Goal: Task Accomplishment & Management: Complete application form

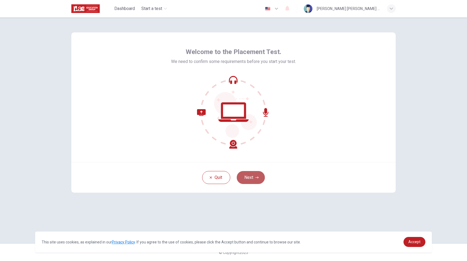
click at [253, 178] on button "Next" at bounding box center [251, 177] width 28 height 13
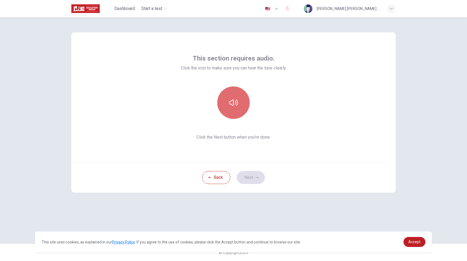
click at [237, 111] on button "button" at bounding box center [233, 102] width 32 height 32
click at [254, 178] on button "Next" at bounding box center [251, 177] width 28 height 13
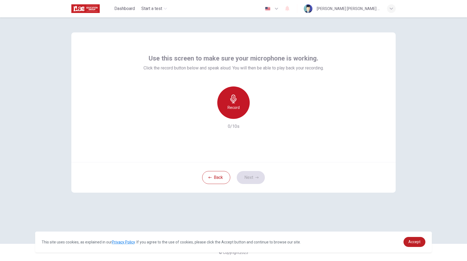
click at [231, 109] on h6 "Record" at bounding box center [233, 107] width 12 height 6
click at [233, 109] on h6 "Stop" at bounding box center [233, 107] width 8 height 6
click at [256, 116] on icon "button" at bounding box center [257, 114] width 5 height 5
click at [248, 176] on button "Next" at bounding box center [251, 177] width 28 height 13
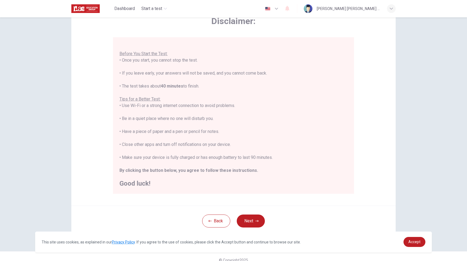
scroll to position [39, 0]
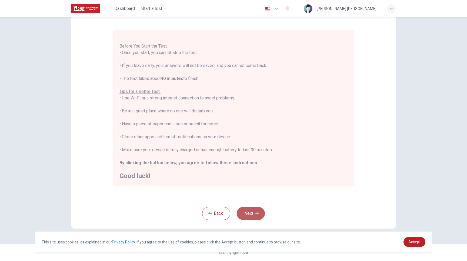
click at [248, 215] on button "Next" at bounding box center [251, 213] width 28 height 13
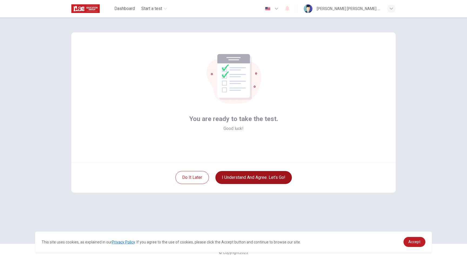
click at [264, 179] on button "I understand and agree. Let’s go!" at bounding box center [253, 177] width 76 height 13
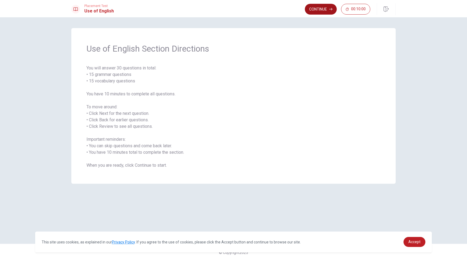
click at [314, 9] on button "Continue" at bounding box center [321, 9] width 32 height 11
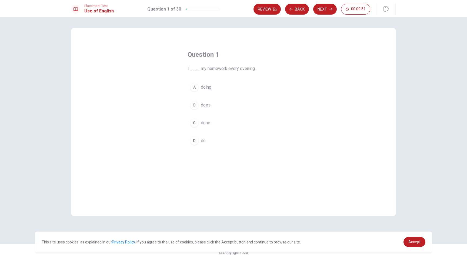
click at [195, 140] on div "D" at bounding box center [194, 140] width 9 height 9
click at [331, 5] on button "Next" at bounding box center [324, 9] width 23 height 11
click at [194, 142] on div "D" at bounding box center [194, 140] width 9 height 9
click at [320, 6] on button "Next" at bounding box center [324, 9] width 23 height 11
click at [202, 90] on span "Did" at bounding box center [204, 87] width 6 height 6
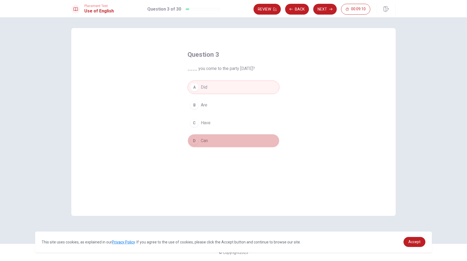
click at [202, 140] on span "Can" at bounding box center [204, 140] width 7 height 6
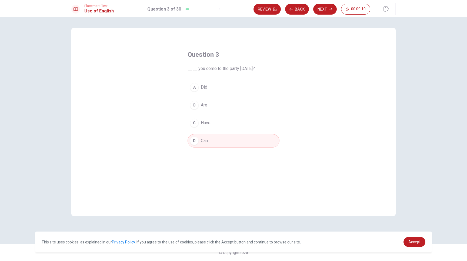
click at [202, 140] on span "Can" at bounding box center [204, 140] width 7 height 6
click at [324, 10] on button "Next" at bounding box center [324, 9] width 23 height 11
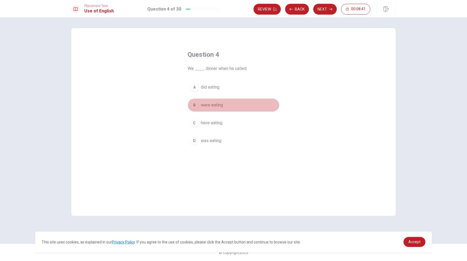
click at [213, 105] on span "were eating" at bounding box center [212, 105] width 22 height 6
click at [328, 9] on button "Next" at bounding box center [324, 9] width 23 height 11
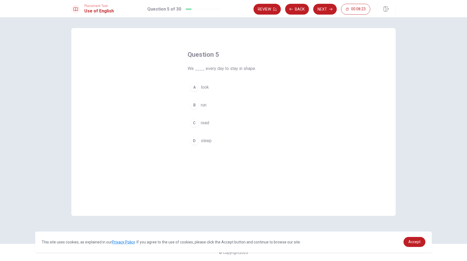
click at [205, 109] on button "B run" at bounding box center [233, 105] width 92 height 14
click at [257, 102] on button "B run" at bounding box center [233, 105] width 92 height 14
click at [325, 13] on button "Next" at bounding box center [324, 9] width 23 height 11
click at [210, 89] on span "waiter" at bounding box center [207, 87] width 12 height 6
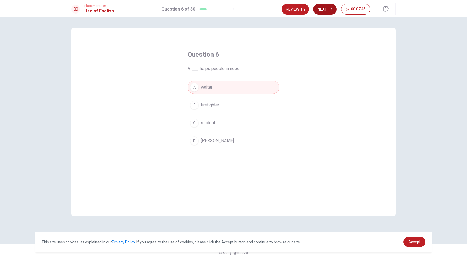
click at [323, 13] on button "Next" at bounding box center [324, 9] width 23 height 11
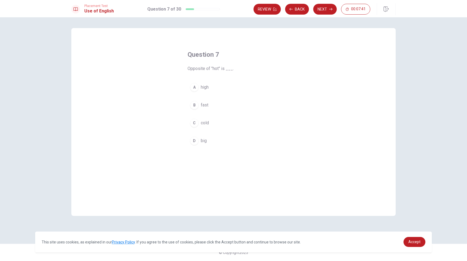
click at [208, 123] on span "cold" at bounding box center [205, 123] width 8 height 6
click at [324, 13] on button "Next" at bounding box center [324, 9] width 23 height 11
click at [221, 125] on span "to think the same as someone else" at bounding box center [234, 123] width 66 height 6
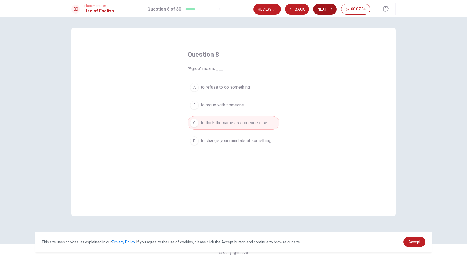
click at [331, 12] on button "Next" at bounding box center [324, 9] width 23 height 11
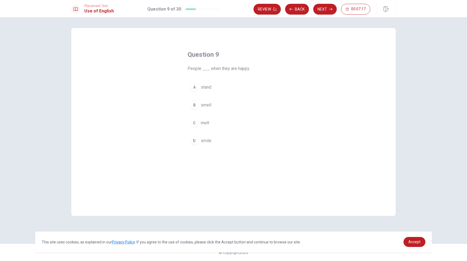
click at [205, 140] on span "smile" at bounding box center [206, 140] width 11 height 6
click at [322, 11] on button "Next" at bounding box center [324, 9] width 23 height 11
click at [208, 105] on span "plays" at bounding box center [206, 105] width 10 height 6
click at [323, 12] on button "Next" at bounding box center [324, 9] width 23 height 11
click at [194, 122] on div "C" at bounding box center [194, 123] width 9 height 9
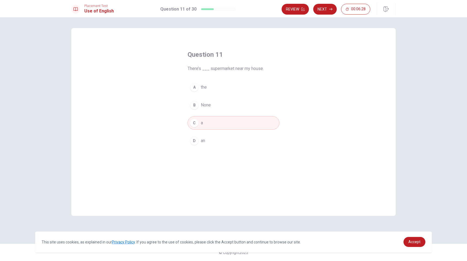
click at [233, 107] on button "B None" at bounding box center [233, 105] width 92 height 14
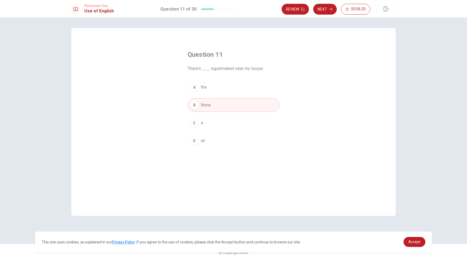
click at [215, 122] on button "C a" at bounding box center [233, 123] width 92 height 14
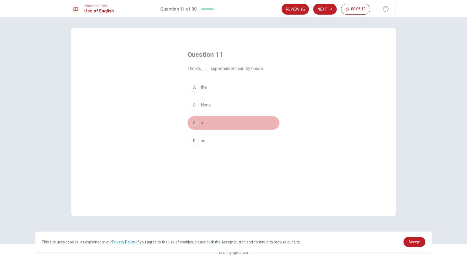
click at [214, 122] on button "C a" at bounding box center [233, 123] width 92 height 14
click at [331, 6] on button "Next" at bounding box center [324, 9] width 23 height 11
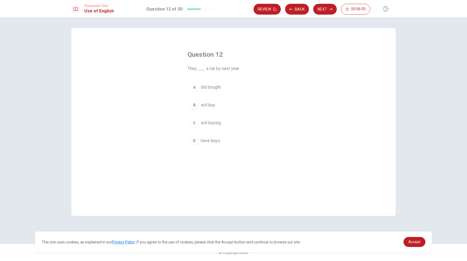
click at [214, 106] on span "will buy" at bounding box center [208, 105] width 14 height 6
click at [329, 10] on icon "button" at bounding box center [330, 9] width 3 height 3
click at [204, 123] on button "C in" at bounding box center [233, 123] width 92 height 14
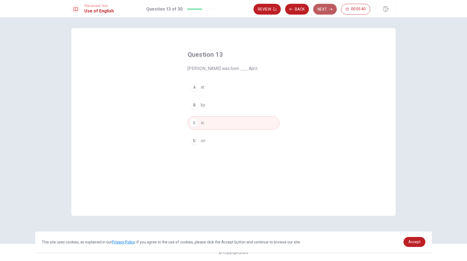
click at [325, 14] on button "Next" at bounding box center [324, 9] width 23 height 11
click at [206, 142] on button "D on" at bounding box center [233, 141] width 92 height 14
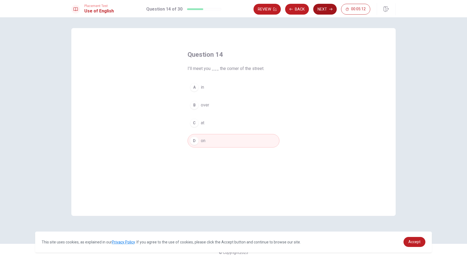
click at [325, 12] on button "Next" at bounding box center [324, 9] width 23 height 11
click at [210, 123] on span "Enlarge" at bounding box center [208, 123] width 14 height 6
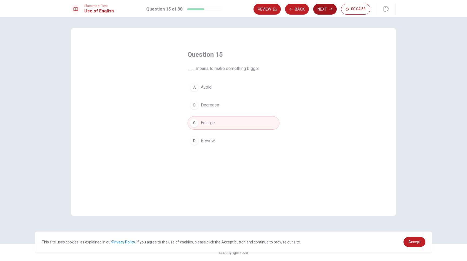
click at [325, 11] on button "Next" at bounding box center [324, 9] width 23 height 11
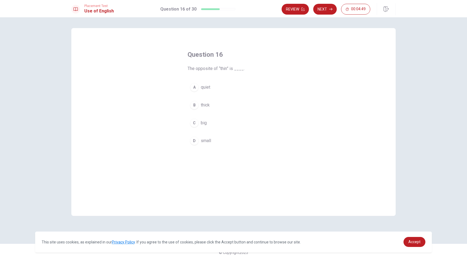
click at [203, 125] on span "big" at bounding box center [204, 123] width 6 height 6
click at [324, 13] on button "Next" at bounding box center [324, 9] width 23 height 11
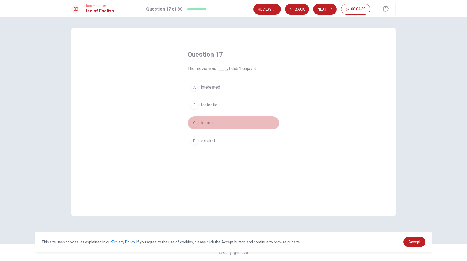
click at [210, 125] on span "boring" at bounding box center [207, 123] width 12 height 6
click at [322, 11] on button "Next" at bounding box center [324, 9] width 23 height 11
click at [206, 107] on span "medicine" at bounding box center [209, 105] width 17 height 6
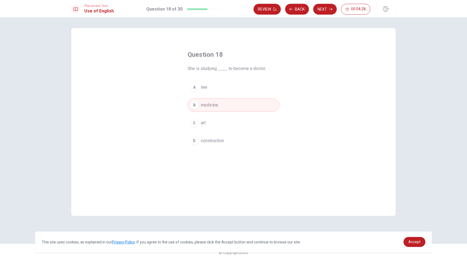
click at [321, 12] on button "Next" at bounding box center [324, 9] width 23 height 11
click at [206, 88] on span "lamp" at bounding box center [205, 87] width 9 height 6
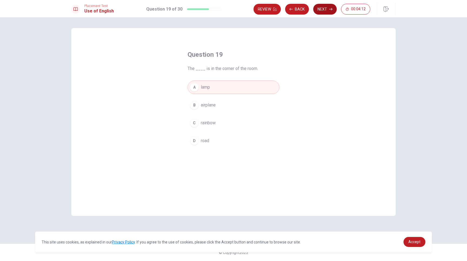
click at [326, 11] on button "Next" at bounding box center [324, 9] width 23 height 11
click at [213, 106] on span "are going" at bounding box center [210, 105] width 18 height 6
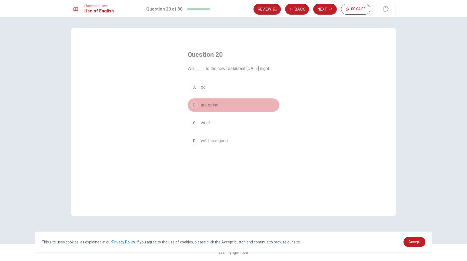
click at [251, 107] on button "B are going" at bounding box center [233, 105] width 92 height 14
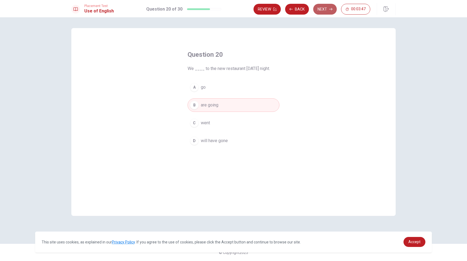
click at [322, 8] on button "Next" at bounding box center [324, 9] width 23 height 11
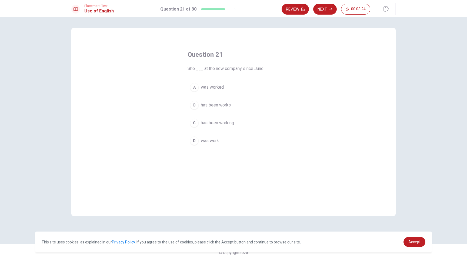
click at [214, 124] on span "has been working" at bounding box center [217, 123] width 33 height 6
click at [322, 8] on button "Next" at bounding box center [324, 9] width 23 height 11
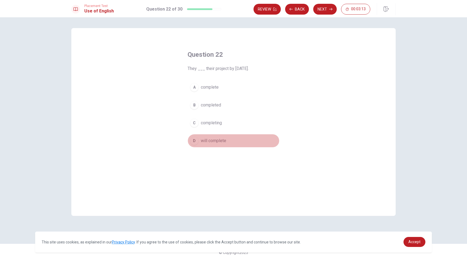
click at [216, 143] on span "will complete" at bounding box center [213, 140] width 25 height 6
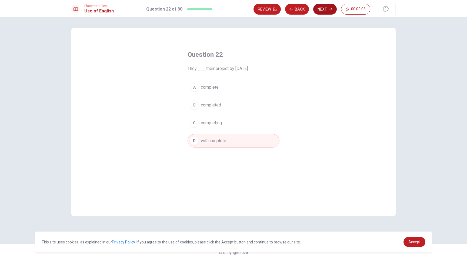
click at [326, 12] on button "Next" at bounding box center [324, 9] width 23 height 11
click at [207, 124] on button "C are" at bounding box center [233, 123] width 92 height 14
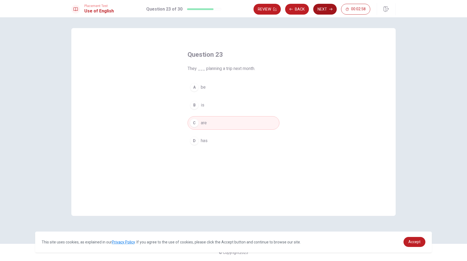
click at [320, 9] on button "Next" at bounding box center [324, 9] width 23 height 11
click at [207, 125] on span "left" at bounding box center [204, 123] width 6 height 6
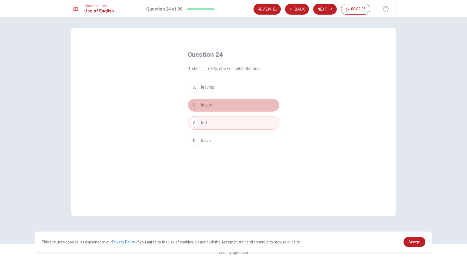
click at [229, 106] on button "B leaves" at bounding box center [233, 105] width 92 height 14
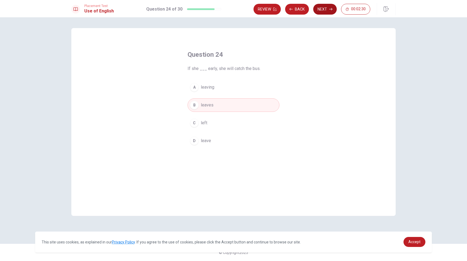
click at [327, 10] on button "Next" at bounding box center [324, 9] width 23 height 11
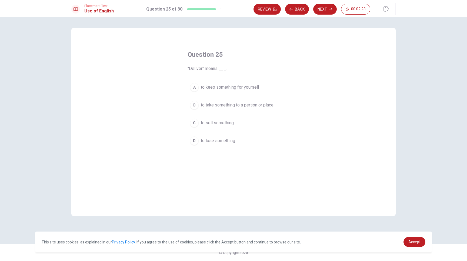
click at [256, 105] on span "to take something to a person or place" at bounding box center [237, 105] width 73 height 6
click at [257, 104] on span "to take something to a person or place" at bounding box center [237, 105] width 73 height 6
click at [321, 10] on button "Next" at bounding box center [324, 9] width 23 height 11
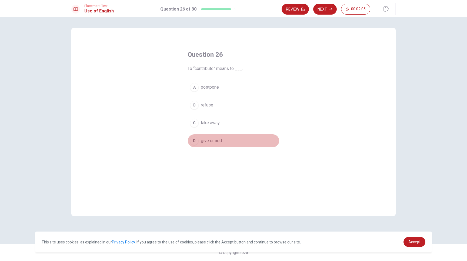
click at [216, 143] on span "give or add" at bounding box center [211, 140] width 21 height 6
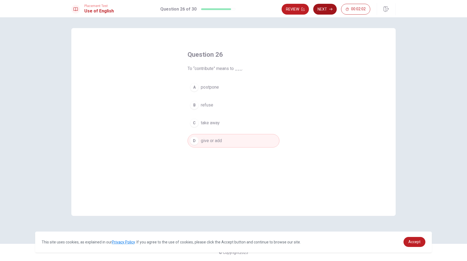
click at [328, 9] on button "Next" at bounding box center [324, 9] width 23 height 11
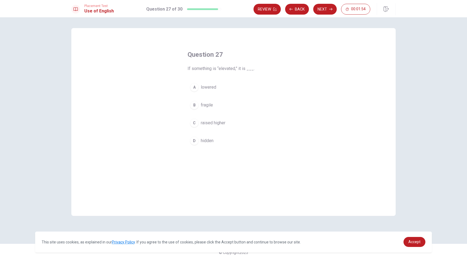
click at [214, 127] on button "C raised higher" at bounding box center [233, 123] width 92 height 14
click at [212, 143] on span "hidden" at bounding box center [207, 140] width 13 height 6
click at [325, 13] on button "Next" at bounding box center [324, 9] width 23 height 11
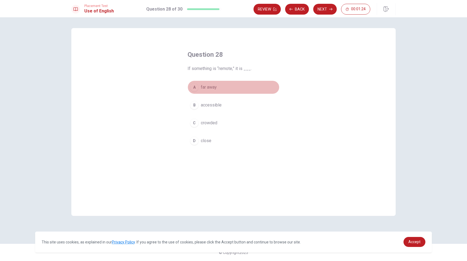
click at [229, 90] on button "A far away" at bounding box center [233, 87] width 92 height 14
click at [267, 87] on button "A far away" at bounding box center [233, 87] width 92 height 14
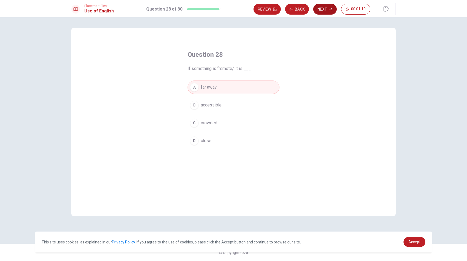
click at [325, 9] on button "Next" at bounding box center [324, 9] width 23 height 11
click at [218, 90] on span "restricted" at bounding box center [210, 87] width 18 height 6
click at [325, 12] on button "Next" at bounding box center [324, 9] width 23 height 11
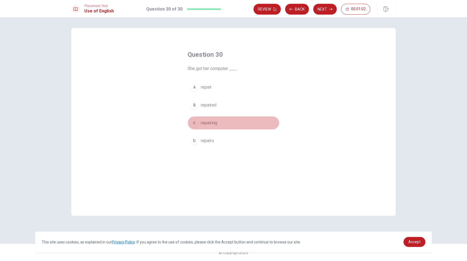
click at [212, 122] on span "repairing" at bounding box center [209, 123] width 16 height 6
click at [319, 12] on button "Next" at bounding box center [324, 9] width 23 height 11
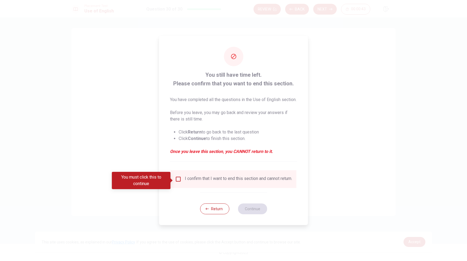
click at [178, 181] on input "You must click this to continue" at bounding box center [178, 179] width 6 height 6
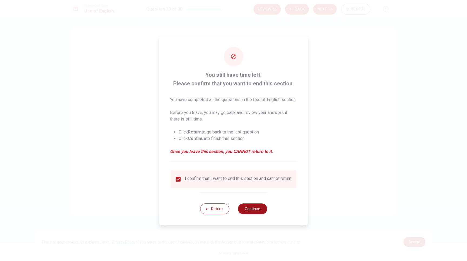
click at [247, 214] on button "Continue" at bounding box center [252, 208] width 29 height 11
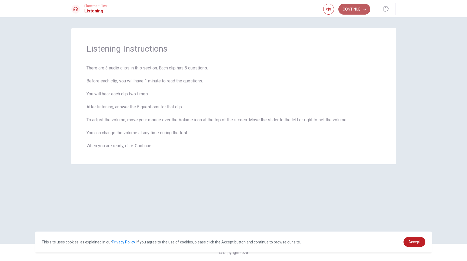
click at [351, 10] on button "Continue" at bounding box center [354, 9] width 32 height 11
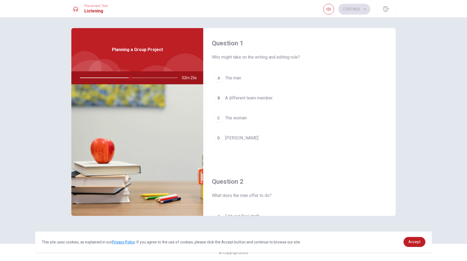
click at [220, 138] on div "D" at bounding box center [218, 138] width 9 height 9
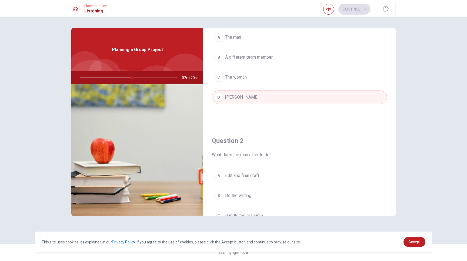
scroll to position [54, 0]
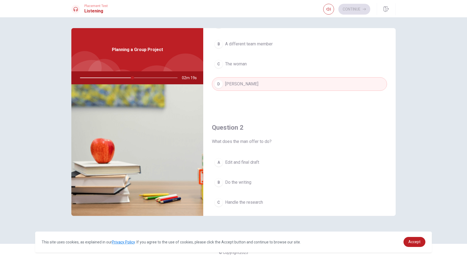
click at [257, 39] on button "B A different team member" at bounding box center [299, 44] width 175 height 14
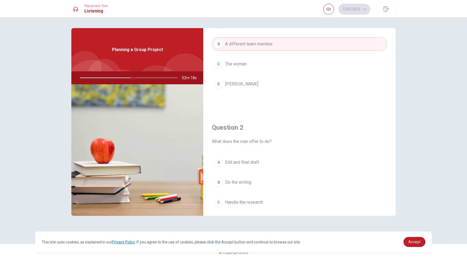
click at [257, 86] on button "D [PERSON_NAME]" at bounding box center [299, 84] width 175 height 14
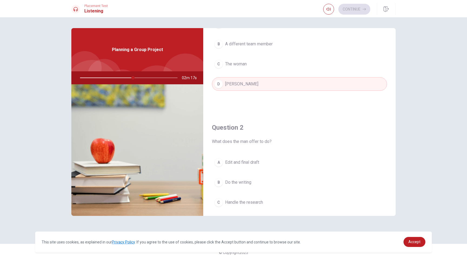
click at [255, 85] on button "D [PERSON_NAME]" at bounding box center [299, 84] width 175 height 14
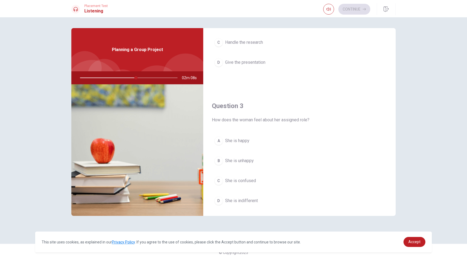
scroll to position [216, 0]
click at [259, 140] on button "A She is happy" at bounding box center [299, 139] width 175 height 14
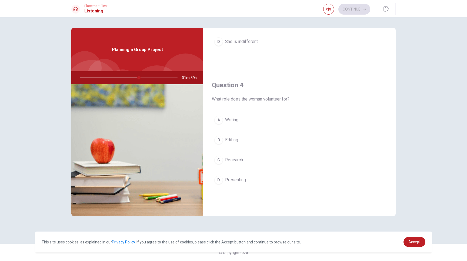
scroll to position [378, 0]
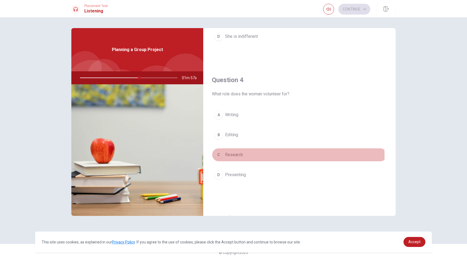
click at [250, 155] on button "C Research" at bounding box center [299, 155] width 175 height 14
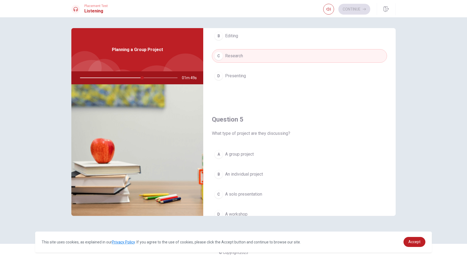
scroll to position [486, 0]
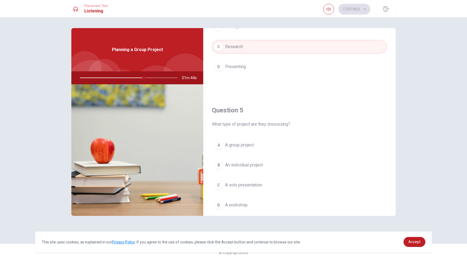
click at [244, 147] on button "A A group project" at bounding box center [299, 145] width 175 height 14
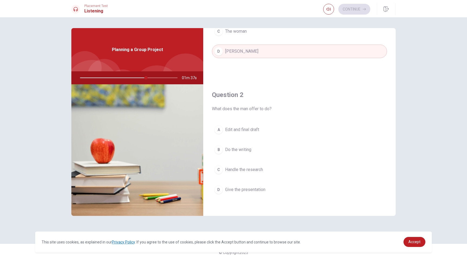
scroll to position [96, 0]
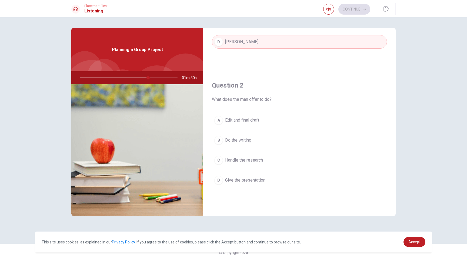
click at [255, 144] on button "B Do the writing" at bounding box center [299, 140] width 175 height 14
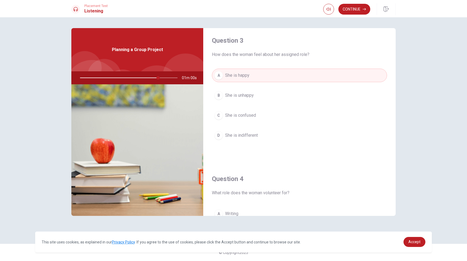
scroll to position [270, 0]
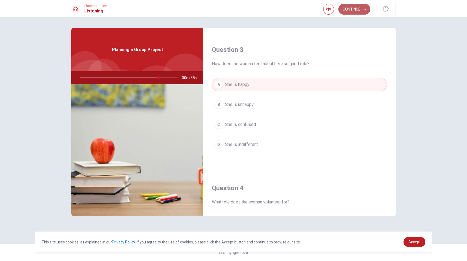
click at [352, 9] on button "Continue" at bounding box center [354, 9] width 32 height 11
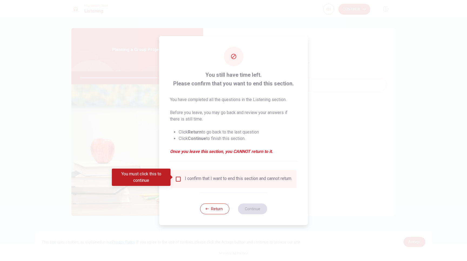
click at [181, 178] on div "I confirm that I want to end this section and cannot return." at bounding box center [233, 179] width 117 height 6
click at [179, 178] on input "You must click this to continue" at bounding box center [178, 179] width 6 height 6
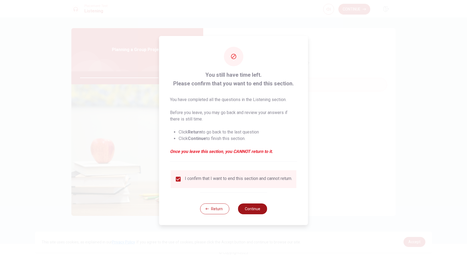
click at [244, 213] on button "Continue" at bounding box center [252, 208] width 29 height 11
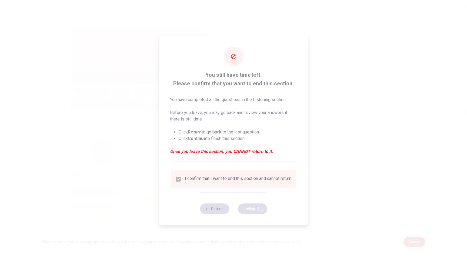
type input "83"
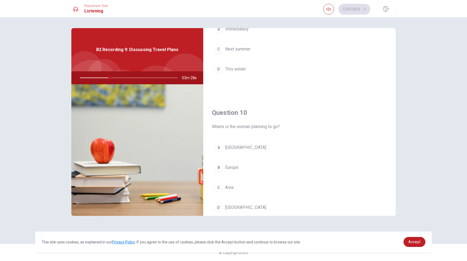
scroll to position [501, 0]
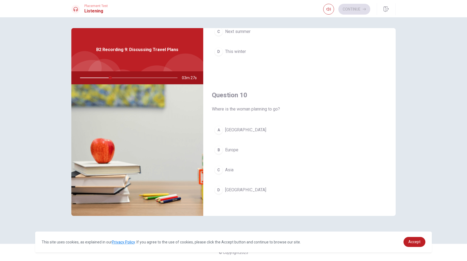
click at [237, 147] on span "Europe" at bounding box center [231, 150] width 13 height 6
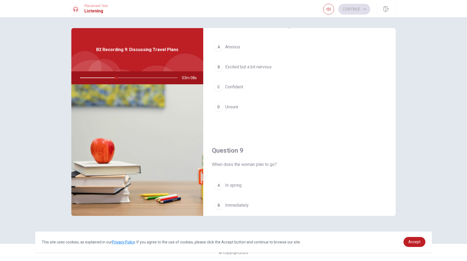
scroll to position [312, 0]
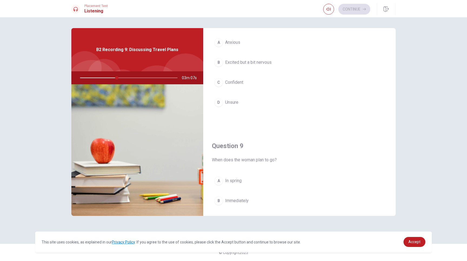
click at [264, 63] on span "Excited but a bit nervous" at bounding box center [248, 62] width 46 height 6
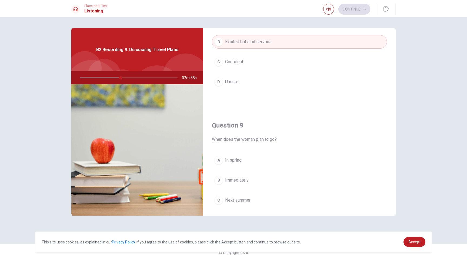
scroll to position [420, 0]
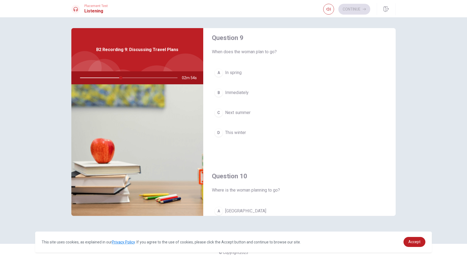
click at [240, 112] on span "Next summer" at bounding box center [237, 112] width 25 height 6
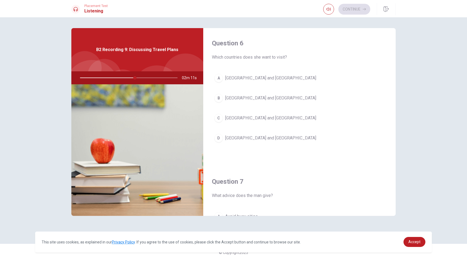
scroll to position [27, 0]
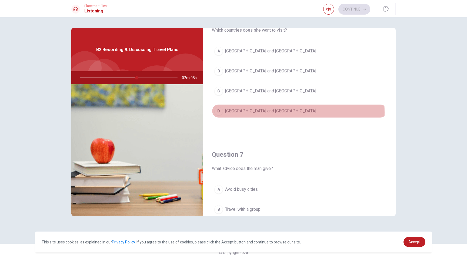
click at [258, 112] on button "D [GEOGRAPHIC_DATA] and [GEOGRAPHIC_DATA]" at bounding box center [299, 111] width 175 height 14
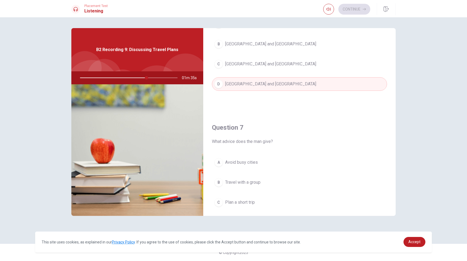
scroll to position [81, 0]
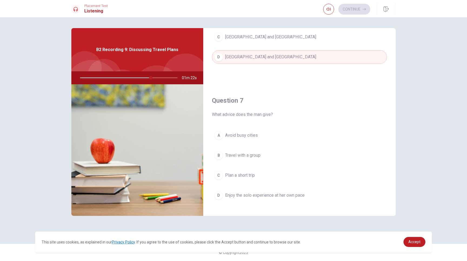
click at [244, 137] on span "Avoid busy cities" at bounding box center [241, 135] width 33 height 6
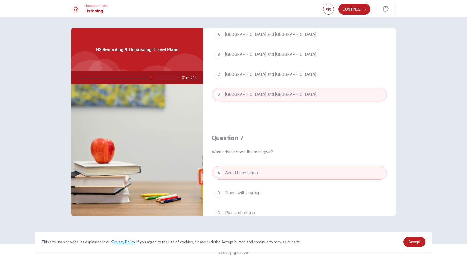
scroll to position [0, 0]
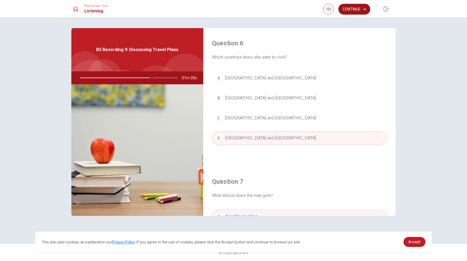
click at [348, 7] on button "Continue" at bounding box center [354, 9] width 32 height 11
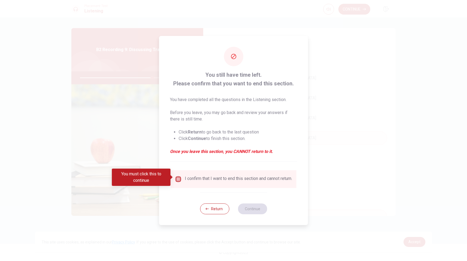
click at [176, 177] on input "You must click this to continue" at bounding box center [178, 179] width 6 height 6
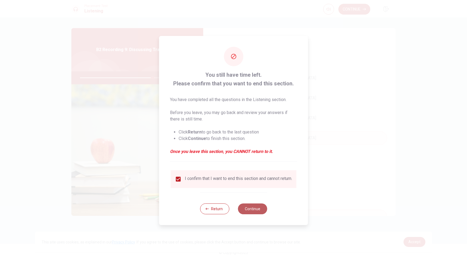
click at [254, 211] on button "Continue" at bounding box center [252, 208] width 29 height 11
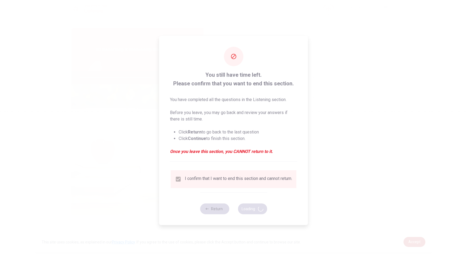
type input "75"
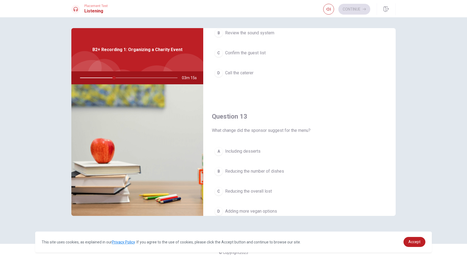
scroll to position [216, 0]
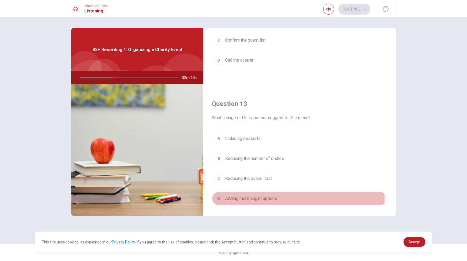
click at [255, 198] on span "Adding more vegan options" at bounding box center [251, 198] width 52 height 6
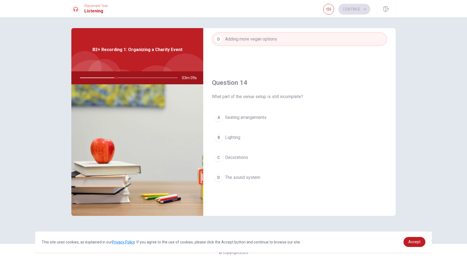
scroll to position [378, 0]
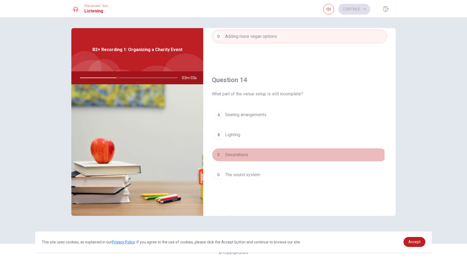
click at [255, 154] on button "C Decorations" at bounding box center [299, 155] width 175 height 14
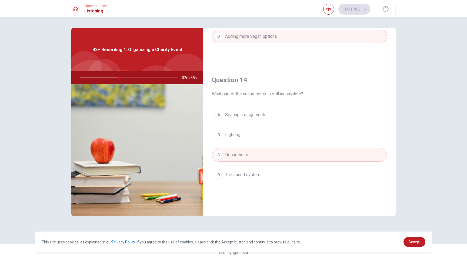
click at [252, 175] on span "The sound system" at bounding box center [242, 174] width 35 height 6
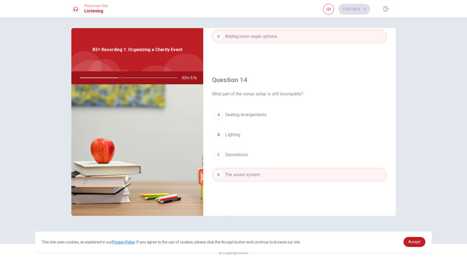
click at [252, 175] on span "The sound system" at bounding box center [242, 174] width 35 height 6
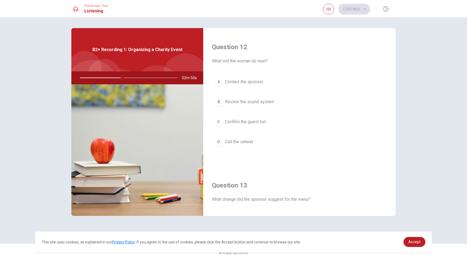
scroll to position [135, 0]
click at [257, 142] on button "D Call the caterer" at bounding box center [299, 141] width 175 height 14
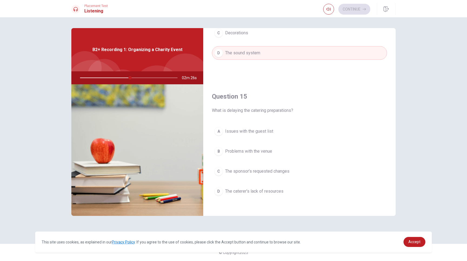
scroll to position [501, 0]
click at [235, 151] on span "Problems with the venue" at bounding box center [248, 150] width 47 height 6
click at [265, 171] on button "C The sponsor’s requested changes" at bounding box center [299, 170] width 175 height 14
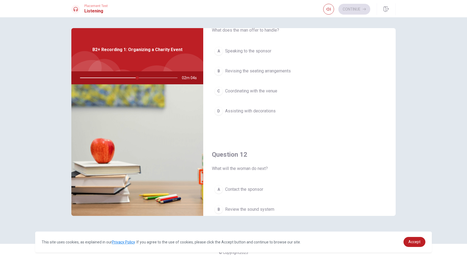
scroll to position [15, 0]
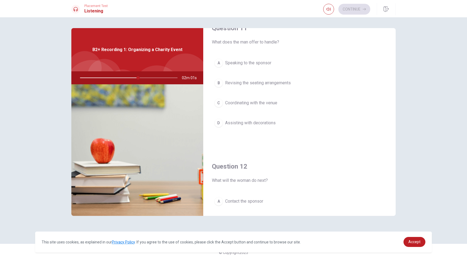
click at [266, 85] on span "Revising the seating arrangements" at bounding box center [258, 83] width 66 height 6
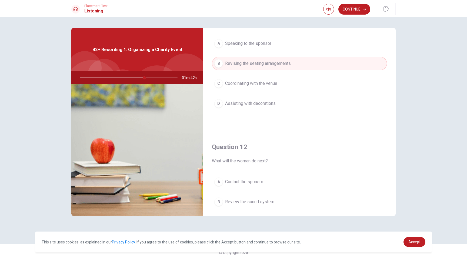
scroll to position [0, 0]
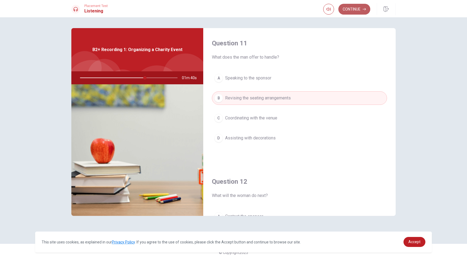
click at [351, 12] on button "Continue" at bounding box center [354, 9] width 32 height 11
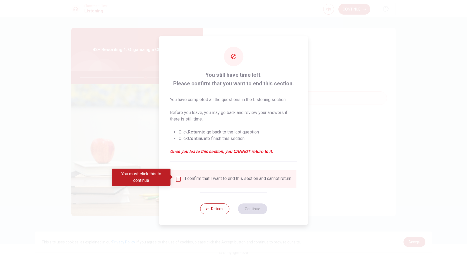
click at [179, 179] on input "You must click this to continue" at bounding box center [178, 179] width 6 height 6
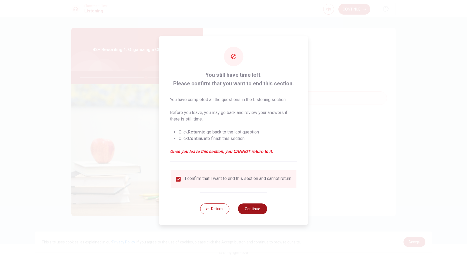
click at [250, 210] on button "Continue" at bounding box center [252, 208] width 29 height 11
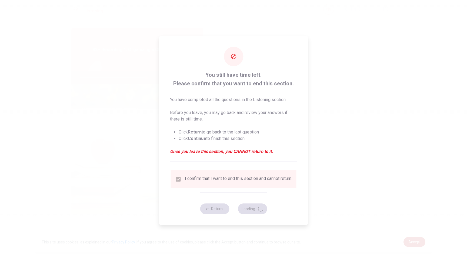
type input "68"
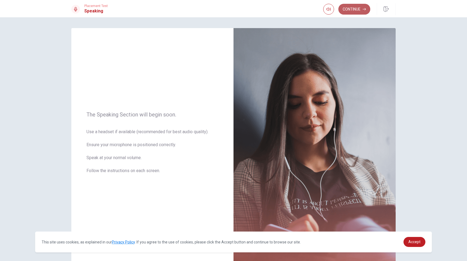
click at [361, 11] on button "Continue" at bounding box center [354, 9] width 32 height 11
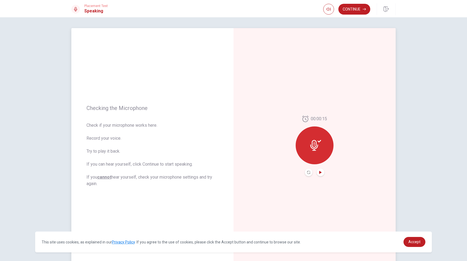
click at [319, 171] on icon "Play Audio" at bounding box center [320, 172] width 2 height 3
click at [352, 9] on button "Continue" at bounding box center [354, 9] width 32 height 11
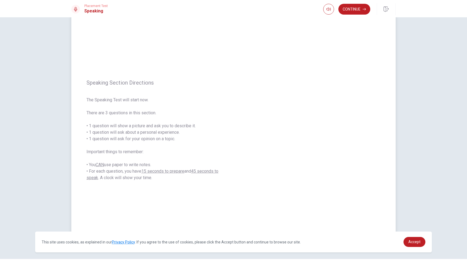
scroll to position [4, 0]
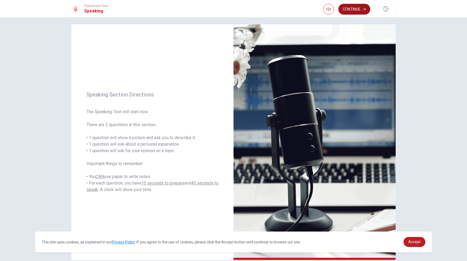
click at [359, 10] on button "Continue" at bounding box center [354, 9] width 32 height 11
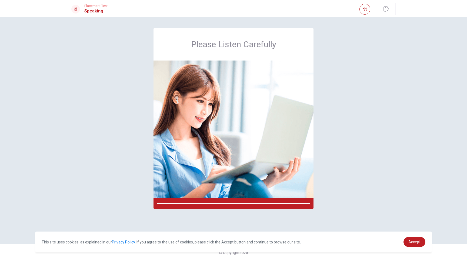
scroll to position [0, 0]
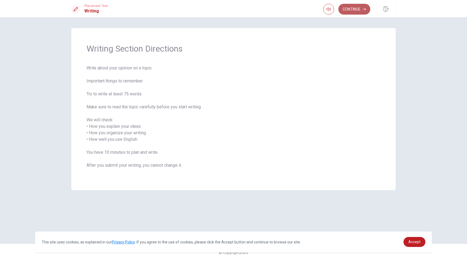
click at [347, 11] on button "Continue" at bounding box center [354, 9] width 32 height 11
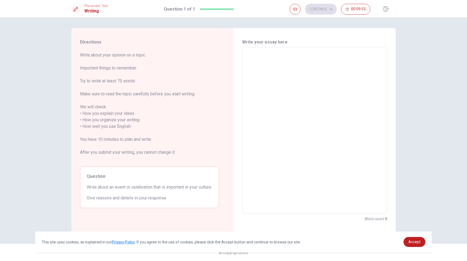
click at [285, 66] on textarea at bounding box center [314, 130] width 137 height 157
type textarea "H"
type textarea "x"
type textarea "HE"
type textarea "x"
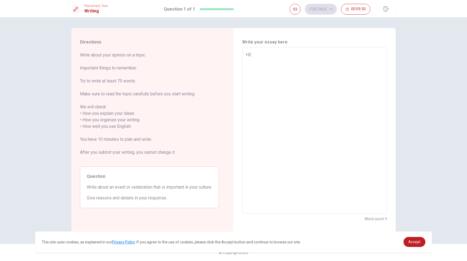
type textarea "HEr"
type textarea "x"
type textarea "HEre"
type textarea "x"
type textarea "HEr"
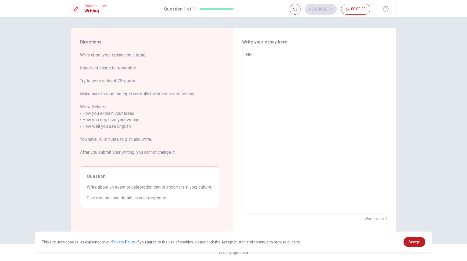
type textarea "x"
type textarea "HE"
type textarea "x"
type textarea "H"
type textarea "x"
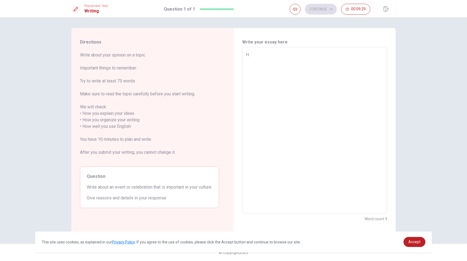
type textarea "He"
type textarea "x"
type textarea "Her"
type textarea "x"
type textarea "Here"
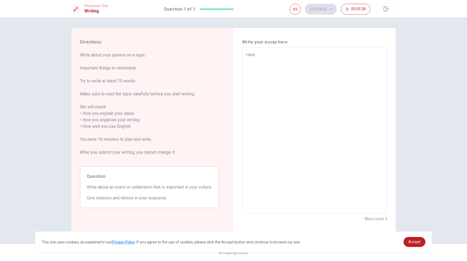
type textarea "x"
type textarea "Here"
type textarea "x"
type textarea "Here i"
type textarea "x"
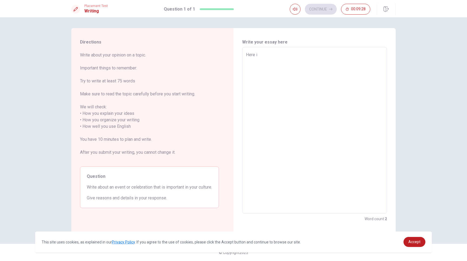
type textarea "Here in"
type textarea "x"
type textarea "Here in"
type textarea "x"
type textarea "Here in t"
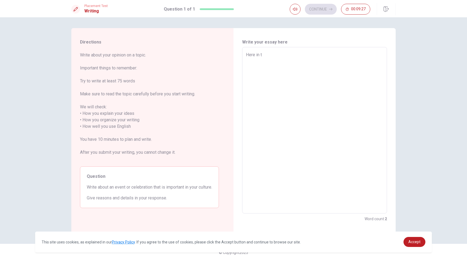
type textarea "x"
type textarea "Here in th"
type textarea "x"
type textarea "Here in the"
type textarea "x"
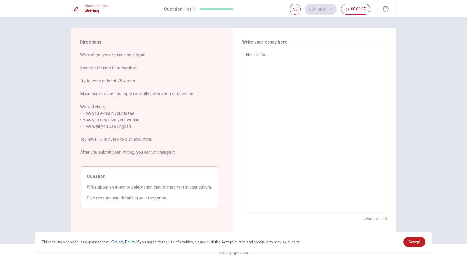
type textarea "Here in the"
type textarea "x"
type textarea "Here in the c"
type textarea "x"
type textarea "Here in the co"
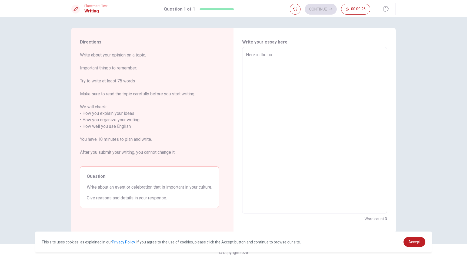
type textarea "x"
type textarea "Here in the cou"
type textarea "x"
type textarea "Here in the coun"
type textarea "x"
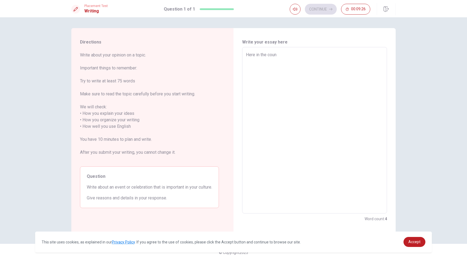
type textarea "Here in the count"
type textarea "x"
type textarea "Here in the countr"
type textarea "x"
type textarea "Here in the country"
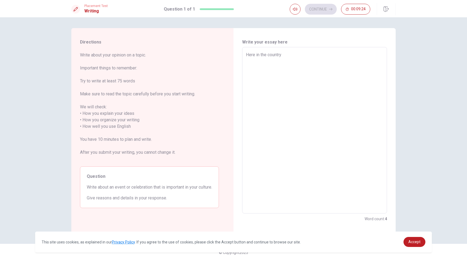
type textarea "x"
type textarea "Here in the country"
type textarea "x"
type textarea "Here in the country t"
type textarea "x"
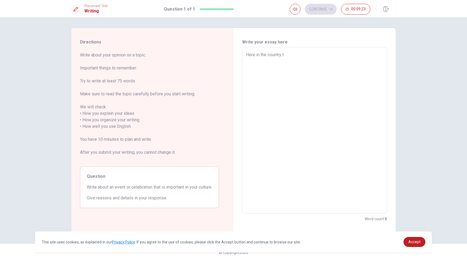
type textarea "Here in the country th"
type textarea "x"
type textarea "Here in the country the"
type textarea "x"
type textarea "Here in the country th"
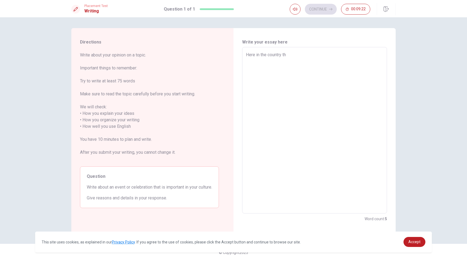
type textarea "x"
type textarea "Here in the country tha"
type textarea "x"
type textarea "Here in the country that"
type textarea "x"
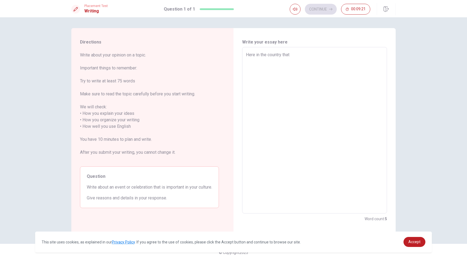
type textarea "Here in the country that"
type textarea "x"
type textarea "Here in the country that i"
type textarea "x"
type textarea "Here in the country that i"
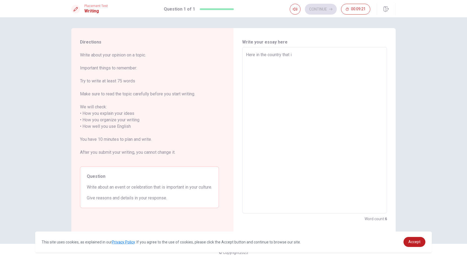
type textarea "x"
type textarea "Here in the country that i"
type textarea "x"
type textarea "Here in the country that"
type textarea "x"
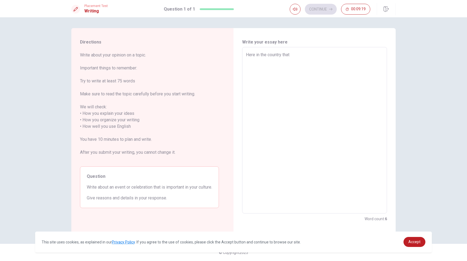
type textarea "Here in the country that"
type textarea "x"
type textarea "Here in the country tha"
type textarea "x"
type textarea "Here in the country th"
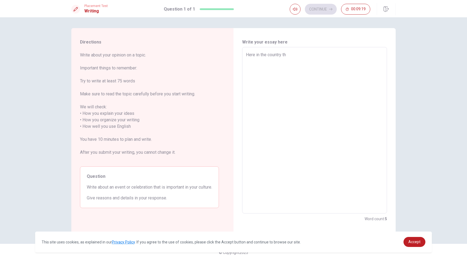
type textarea "x"
type textarea "Here in the country t"
type textarea "x"
type textarea "Here in the country"
type textarea "x"
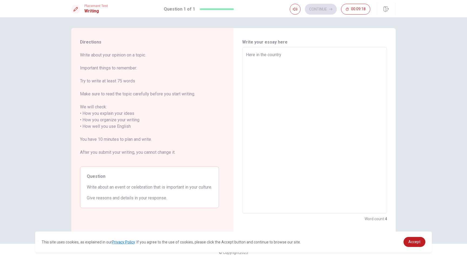
type textarea "Here in the country w"
type textarea "x"
type textarea "Here in the country wh"
type textarea "x"
type textarea "Here in the country whe"
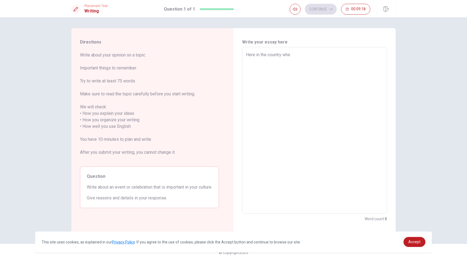
type textarea "x"
type textarea "Here in the country wher"
type textarea "x"
type textarea "Here in the country where"
type textarea "x"
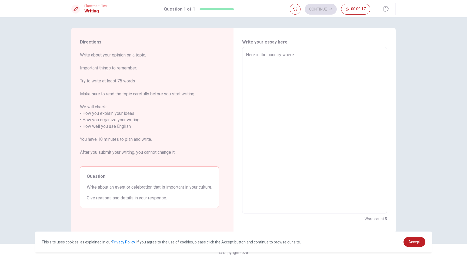
type textarea "Here in the country where"
type textarea "x"
type textarea "Here in the country where i"
type textarea "x"
type textarea "Here in the country where i"
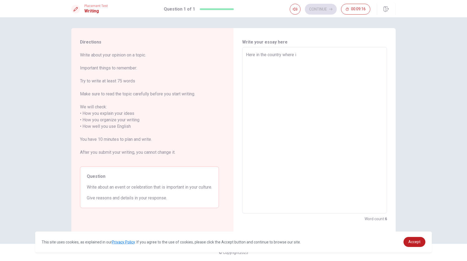
type textarea "x"
type textarea "Here in the country where i l"
type textarea "x"
type textarea "Here in the country where i lo"
type textarea "x"
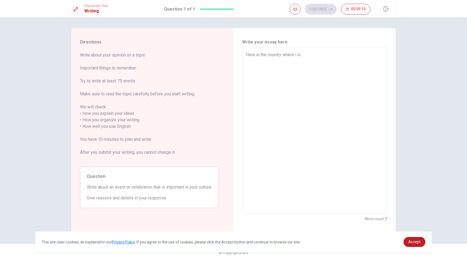
type textarea "Here in the country where i l"
type textarea "x"
type textarea "Here in the country where i li"
type textarea "x"
type textarea "Here in the country where i liv"
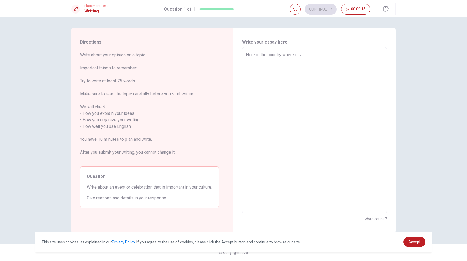
type textarea "x"
type textarea "Here in the country where i live"
type textarea "x"
type textarea "Here in the country where i live,"
type textarea "x"
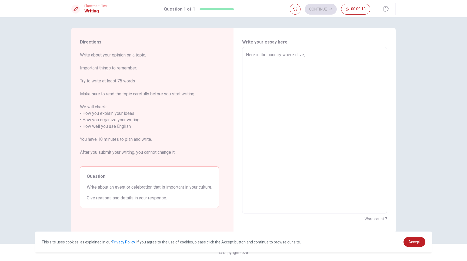
type textarea "Here in the country where i live,"
type textarea "x"
type textarea "Here in the country where i live, e"
type textarea "x"
type textarea "Here in the country where i live, es"
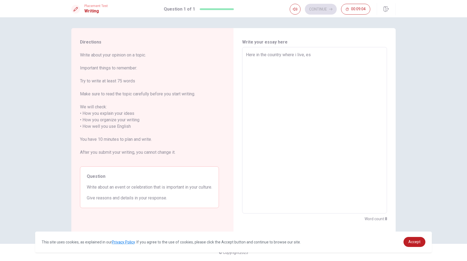
type textarea "x"
type textarea "Here in the country where i live, esp"
type textarea "x"
type textarea "Here in the country where i live, espe"
type textarea "x"
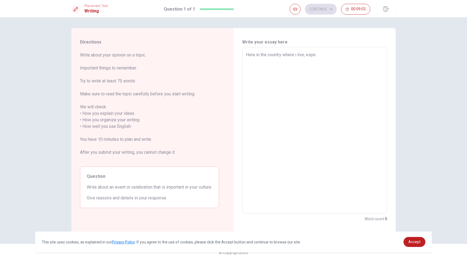
type textarea "Here in the country where i live, espes"
type textarea "x"
type textarea "Here in the country where i live, espesi"
type textarea "x"
type textarea "Here in the country where i live, espesif"
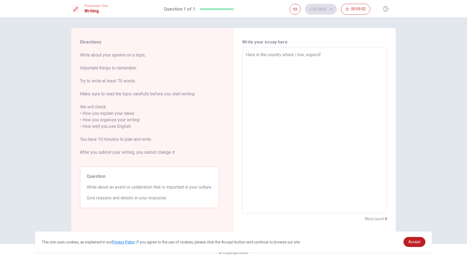
type textarea "x"
type textarea "Here in the country where i live, espesi"
type textarea "x"
type textarea "Here in the country where i live, espesic"
type textarea "x"
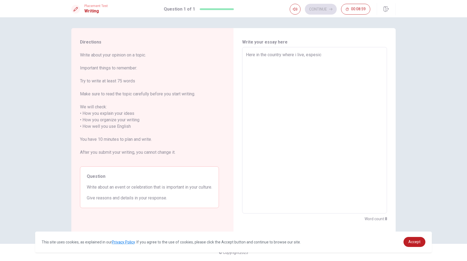
type textarea "Here in the country where i live, espesi"
type textarea "x"
type textarea "Here in the country where i live, espesif"
type textarea "x"
type textarea "Here in the country where i live, espesifc"
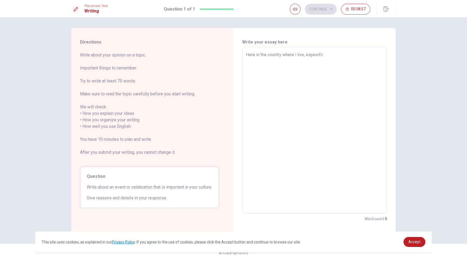
type textarea "x"
type textarea "Here in the country where i live, espesifcl"
type textarea "x"
type textarea "Here in the country where i live, espesifcly"
type textarea "x"
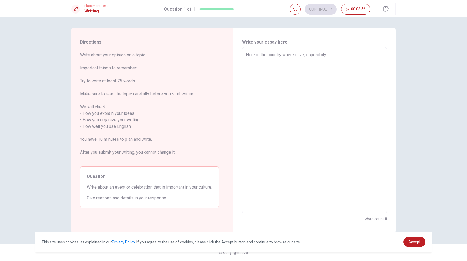
type textarea "Here in the country where i live, espesifcly"
type textarea "x"
type textarea "Here in the country where i live, espesifcly"
type textarea "x"
type textarea "Here in the country where i live, espesifcl"
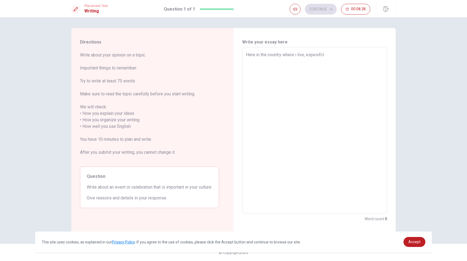
type textarea "x"
type textarea "Here in the country where i live, espesifc"
type textarea "x"
type textarea "Here in the country where i live, espesif"
type textarea "x"
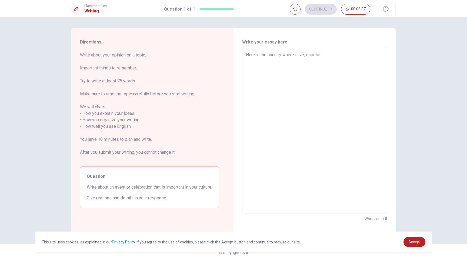
type textarea "Here in the country where i live, espesi"
type textarea "x"
type textarea "Here in the country where i live, espes"
type textarea "x"
type textarea "Here in the country where i live, espe"
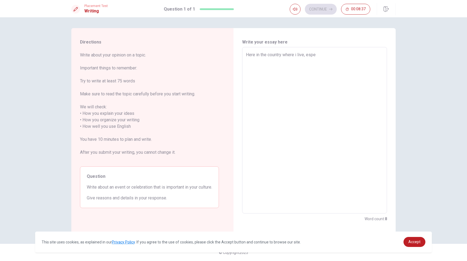
type textarea "x"
type textarea "Here in the country where i live, esp"
type textarea "x"
type textarea "Here in the country where i live, es"
type textarea "x"
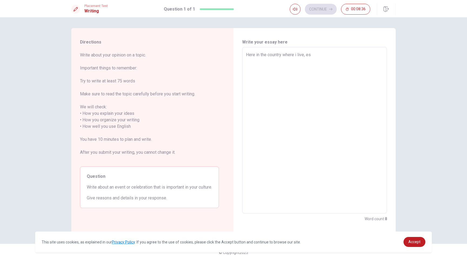
type textarea "Here in the country where i live, e"
type textarea "x"
type textarea "Here in the country where i live,"
type textarea "x"
type textarea "Here in the country where i live, t"
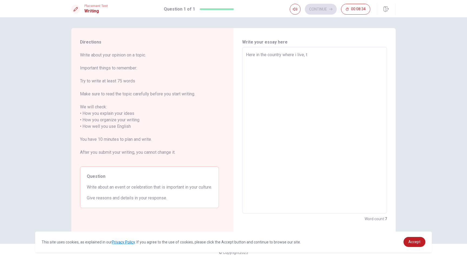
type textarea "x"
type textarea "Here in the country where i live, th"
type textarea "x"
type textarea "Here in the country where i live, the"
type textarea "x"
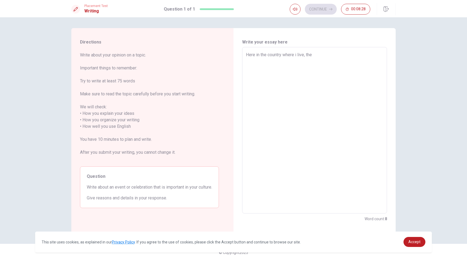
type textarea "Here in the country where i live, the"
type textarea "x"
type textarea "Here in the country where i live, the"
type textarea "x"
type textarea "Here in the country where i live, th"
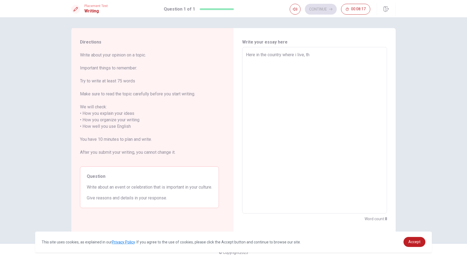
type textarea "x"
type textarea "Here in the country where i live, t"
type textarea "x"
type textarea "Here in the country where i live,"
type textarea "x"
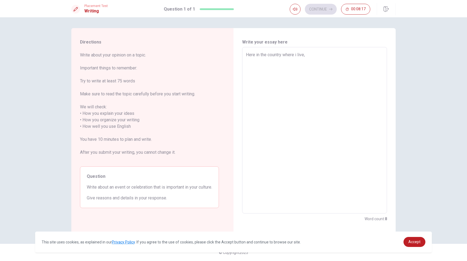
type textarea "Here in the country where i live,"
type textarea "x"
type textarea "Here in the country where i live"
type textarea "x"
type textarea "Here in the country where i liv"
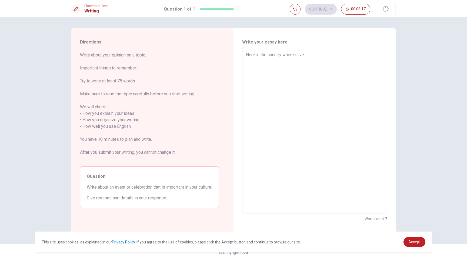
type textarea "x"
type textarea "Here in the country where i li"
type textarea "x"
type textarea "Here in the country where i"
type textarea "x"
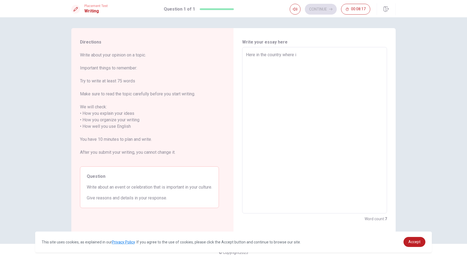
type textarea "Here in the country where"
type textarea "x"
type textarea "Here in the country where"
click at [375, 55] on textarea "Here in the city where i live, we have a week when we take one sinlge day" at bounding box center [314, 130] width 137 height 157
click at [365, 54] on textarea "Here in the city where i live, we have a week when we take one [PERSON_NAME] day" at bounding box center [314, 130] width 137 height 157
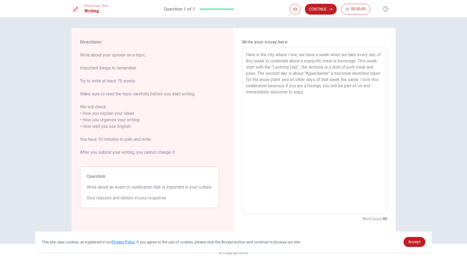
click at [292, 85] on textarea "Here in the city where i live, we have a week when we take every day of this we…" at bounding box center [314, 130] width 137 height 157
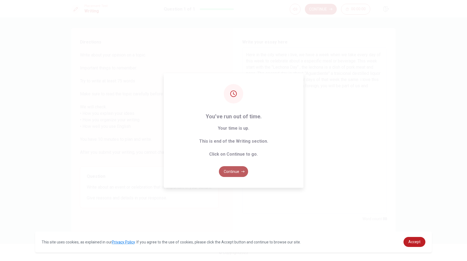
click at [240, 169] on button "Continue" at bounding box center [233, 171] width 29 height 11
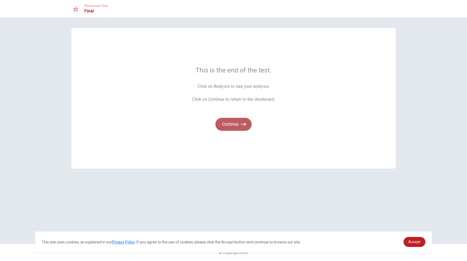
click at [241, 124] on icon "button" at bounding box center [243, 124] width 5 height 5
